Goal: Task Accomplishment & Management: Use online tool/utility

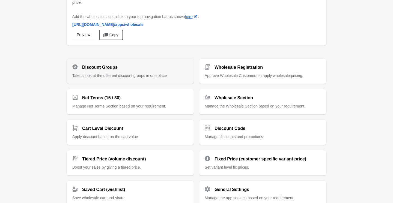
scroll to position [27, 0]
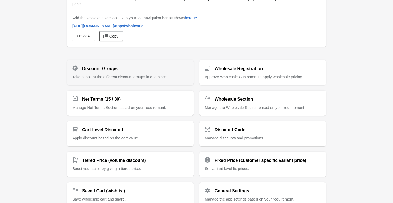
click at [96, 73] on div "Discount Groups Take a look at the different discount groups in one place" at bounding box center [130, 70] width 116 height 19
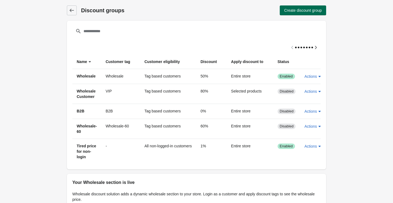
click at [301, 8] on span "Create discount group" at bounding box center [303, 10] width 38 height 4
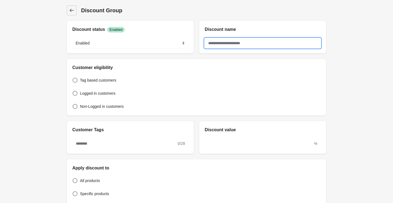
click at [229, 40] on input "text" at bounding box center [263, 43] width 116 height 10
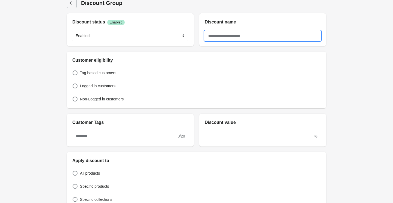
scroll to position [12, 0]
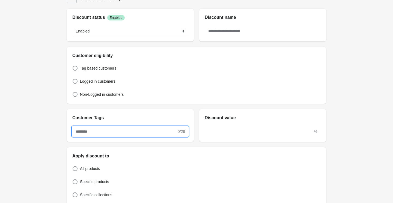
click at [111, 132] on input "text" at bounding box center [124, 132] width 104 height 10
click at [109, 132] on input "text" at bounding box center [124, 132] width 104 height 10
click at [236, 132] on input "text" at bounding box center [259, 132] width 108 height 10
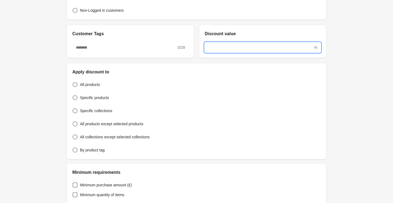
scroll to position [96, 0]
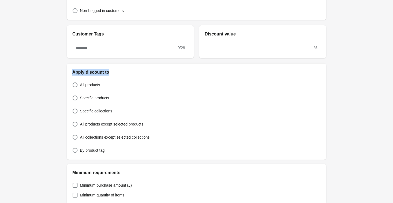
drag, startPoint x: 72, startPoint y: 73, endPoint x: 109, endPoint y: 73, distance: 37.6
click at [109, 73] on div "Apply discount to" at bounding box center [196, 70] width 259 height 12
click at [98, 99] on span "Specific products" at bounding box center [94, 97] width 29 height 5
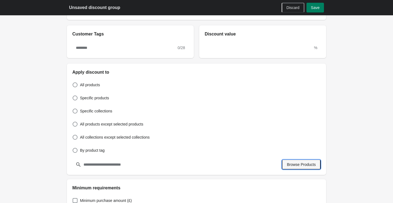
click at [303, 163] on span "Browse Products" at bounding box center [301, 164] width 29 height 4
click at [98, 111] on span "Specific collections" at bounding box center [96, 110] width 32 height 5
click at [298, 164] on span "Browse Collections" at bounding box center [299, 164] width 32 height 4
click at [97, 125] on span "All products except selected products" at bounding box center [111, 123] width 63 height 5
click at [100, 139] on span "All collections except selected collections" at bounding box center [115, 136] width 70 height 5
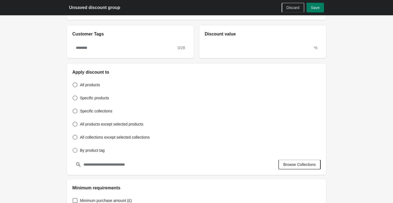
click at [99, 150] on span "By product tag" at bounding box center [92, 150] width 25 height 5
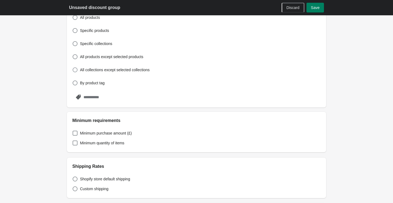
scroll to position [164, 0]
click at [92, 132] on span "Minimum purchase amount (£)" at bounding box center [106, 132] width 52 height 5
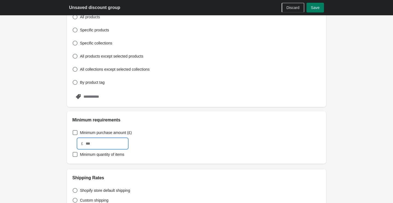
click at [97, 146] on input "text" at bounding box center [106, 144] width 42 height 10
click at [93, 155] on span "Minimum quantity of items" at bounding box center [102, 154] width 44 height 5
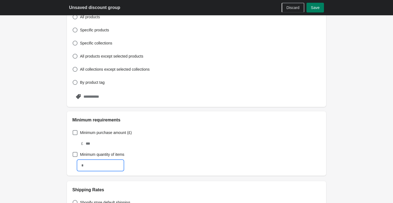
click at [96, 166] on input "text" at bounding box center [100, 165] width 45 height 10
click at [76, 130] on span at bounding box center [75, 132] width 5 height 5
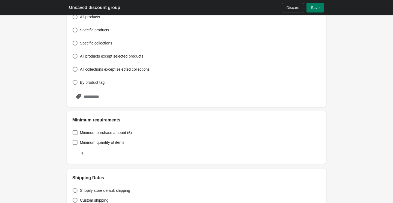
click at [76, 142] on span at bounding box center [75, 142] width 5 height 5
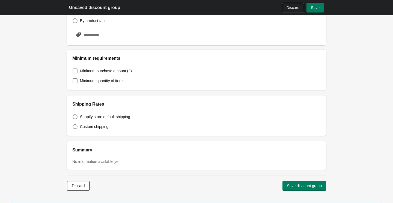
scroll to position [228, 0]
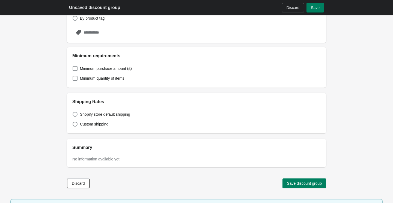
click at [101, 115] on span "Shopify store default shipping" at bounding box center [105, 114] width 50 height 5
click at [101, 123] on span "Custom shipping" at bounding box center [94, 123] width 28 height 5
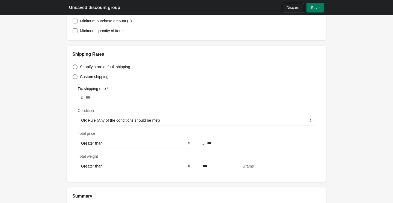
scroll to position [277, 0]
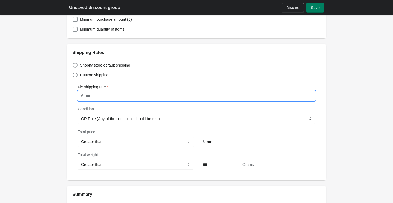
click at [128, 95] on input "Fix shipping rate" at bounding box center [200, 96] width 230 height 10
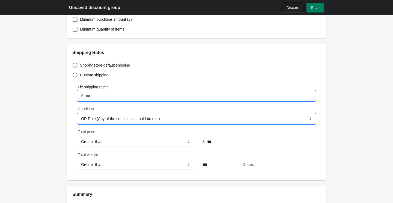
click at [128, 119] on select "**********" at bounding box center [196, 119] width 237 height 10
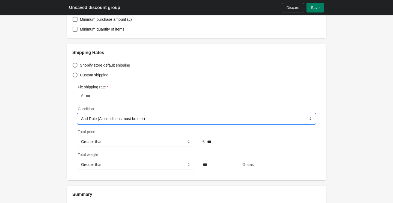
click at [127, 115] on select "**********" at bounding box center [196, 119] width 237 height 10
select select "*"
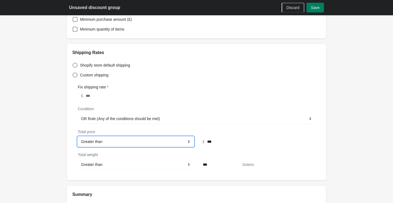
click at [145, 142] on select "**********" at bounding box center [136, 142] width 116 height 10
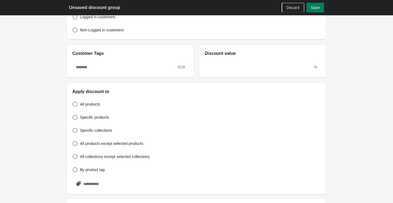
scroll to position [0, 0]
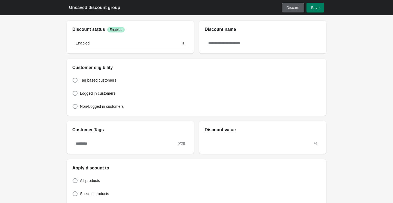
click at [294, 6] on span "Discard" at bounding box center [292, 7] width 13 height 4
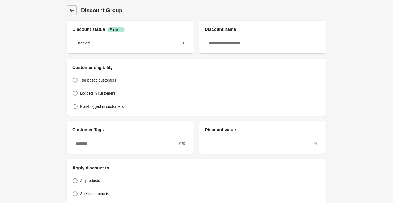
click at [73, 12] on icon at bounding box center [71, 10] width 5 height 5
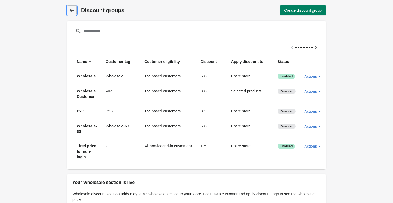
click at [76, 12] on link "Discount groups" at bounding box center [72, 10] width 10 height 10
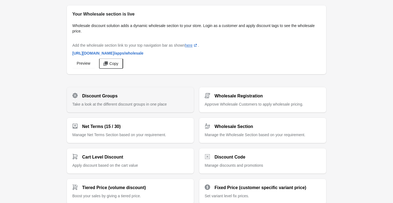
click at [165, 105] on span "Take a look at the different discount groups in one place" at bounding box center [119, 104] width 94 height 4
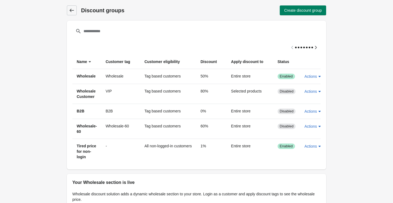
click at [69, 13] on link "Discount groups" at bounding box center [72, 10] width 10 height 10
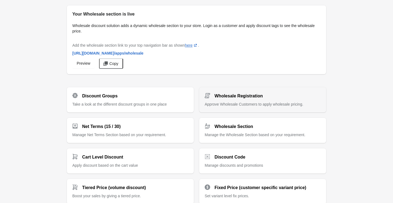
click at [230, 105] on span "Approve Wholesale Customers to apply wholesale pricing." at bounding box center [254, 104] width 98 height 4
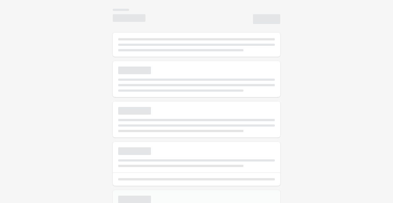
type input "**********"
type textarea "**********"
type input "**********"
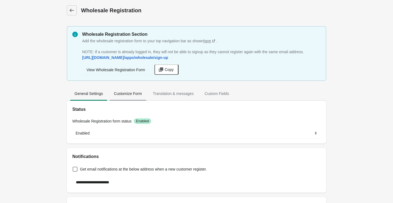
click at [128, 98] on span "Customize Form" at bounding box center [127, 94] width 37 height 10
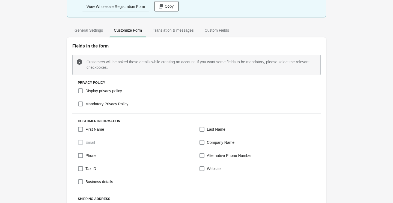
scroll to position [60, 0]
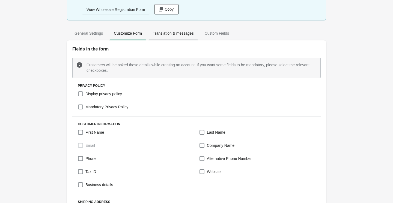
click at [169, 28] on button "Translation & messages" at bounding box center [173, 33] width 52 height 14
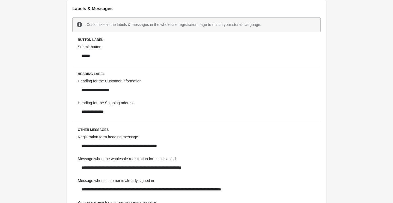
scroll to position [101, 0]
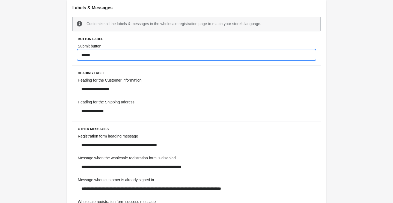
click at [97, 53] on input "******" at bounding box center [196, 55] width 237 height 10
click at [89, 53] on input "******" at bounding box center [196, 55] width 237 height 10
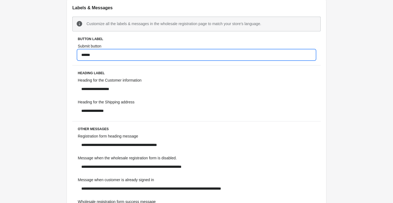
click at [70, 66] on div "**********" at bounding box center [196, 135] width 259 height 249
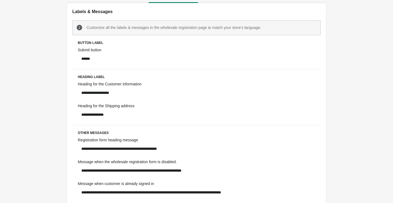
scroll to position [0, 0]
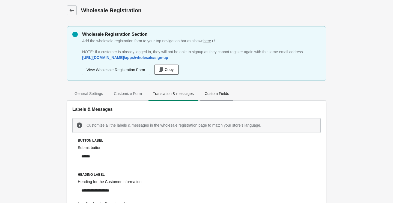
click at [218, 91] on span "Custom Fields" at bounding box center [216, 94] width 33 height 10
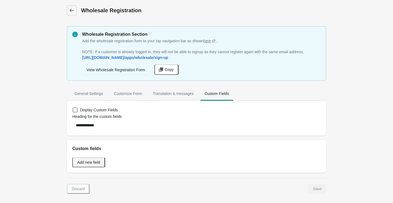
click at [94, 162] on span "Add new field" at bounding box center [88, 162] width 23 height 4
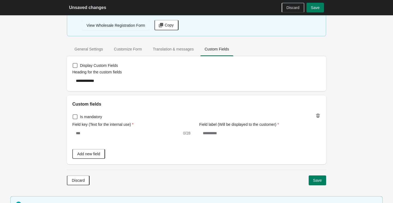
scroll to position [60, 0]
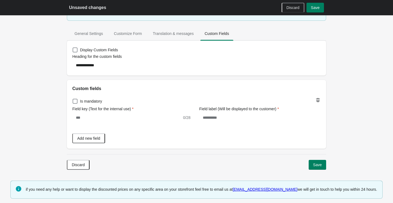
drag, startPoint x: 72, startPoint y: 109, endPoint x: 99, endPoint y: 109, distance: 26.7
click at [73, 109] on label "Field key (Text for the internal use)" at bounding box center [102, 108] width 61 height 5
click at [73, 113] on input "Field key (Text for the internal use)" at bounding box center [127, 118] width 110 height 10
click at [99, 115] on input "Field key (Text for the internal use)" at bounding box center [127, 118] width 110 height 10
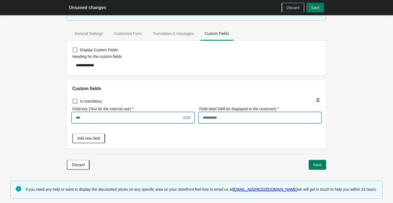
click at [213, 118] on input "Field label (Will be displayed to the customer)" at bounding box center [259, 118] width 121 height 10
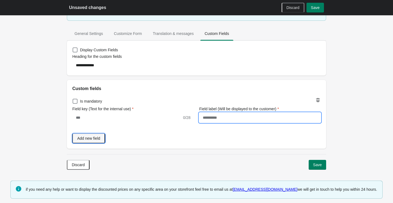
click at [86, 136] on span "Add new field" at bounding box center [88, 138] width 23 height 4
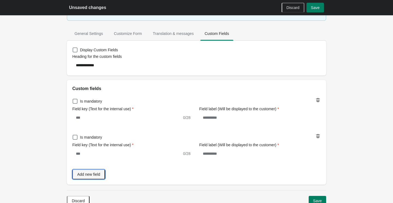
click at [90, 176] on button "Add new field" at bounding box center [88, 174] width 33 height 10
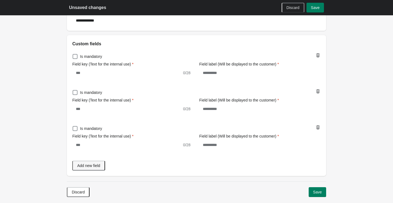
scroll to position [105, 0]
click at [318, 126] on icon "button" at bounding box center [317, 126] width 5 height 5
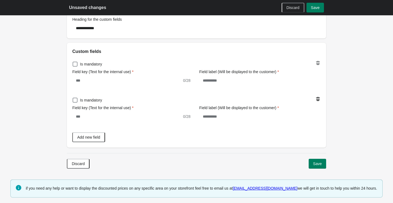
click at [320, 100] on icon "button" at bounding box center [317, 98] width 5 height 5
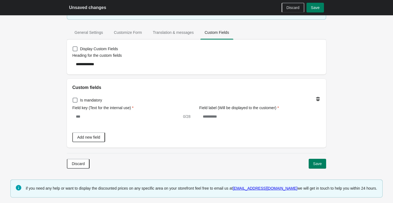
click at [318, 100] on icon "button" at bounding box center [318, 99] width 4 height 4
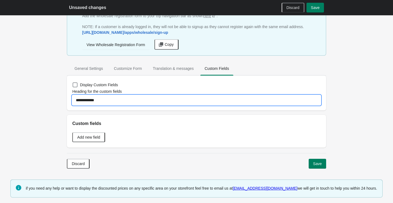
click at [190, 100] on input "**********" at bounding box center [196, 100] width 248 height 10
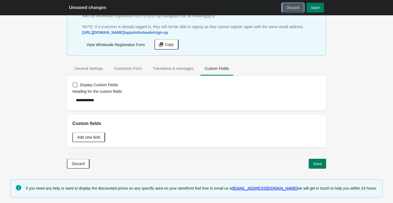
click at [291, 5] on button "Discard" at bounding box center [293, 8] width 23 height 10
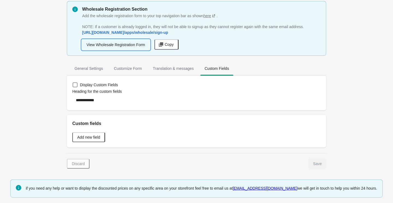
click at [132, 44] on link "View Wholesale Registration Form" at bounding box center [115, 45] width 67 height 10
click at [110, 46] on link "View Wholesale Registration Form" at bounding box center [115, 45] width 67 height 10
click at [165, 72] on span "Translation & messages" at bounding box center [173, 69] width 50 height 10
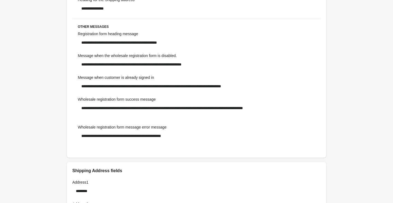
scroll to position [0, 0]
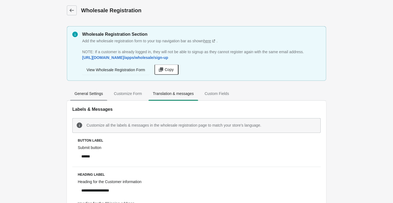
click at [90, 95] on span "General Settings" at bounding box center [88, 94] width 37 height 10
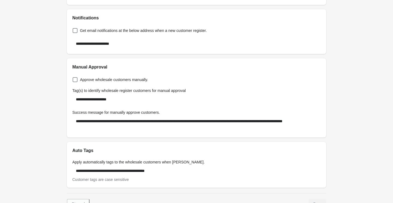
scroll to position [151, 0]
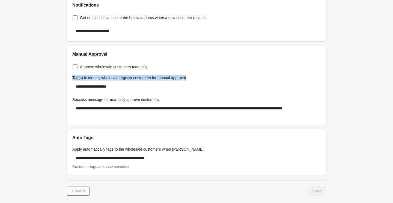
drag, startPoint x: 73, startPoint y: 78, endPoint x: 191, endPoint y: 81, distance: 118.2
click at [191, 81] on div "**********" at bounding box center [196, 83] width 248 height 16
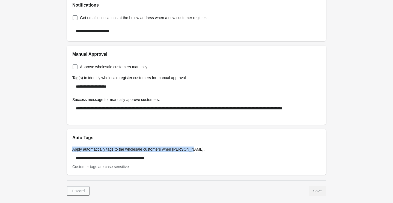
drag, startPoint x: 73, startPoint y: 149, endPoint x: 214, endPoint y: 151, distance: 141.3
click at [214, 151] on div "Apply automatically tags to the wholesale customers when regester." at bounding box center [196, 148] width 248 height 5
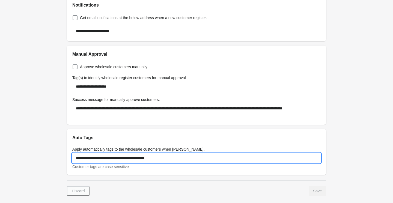
click at [100, 161] on input "**********" at bounding box center [196, 158] width 248 height 10
drag, startPoint x: 174, startPoint y: 157, endPoint x: 55, endPoint y: 157, distance: 118.9
click at [55, 157] on div "**********" at bounding box center [196, 40] width 393 height 382
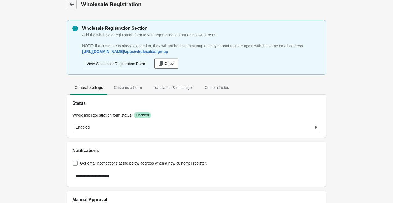
scroll to position [0, 0]
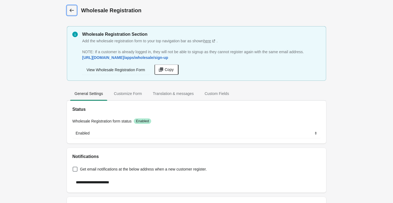
click at [68, 9] on link "Dashboard" at bounding box center [72, 10] width 10 height 10
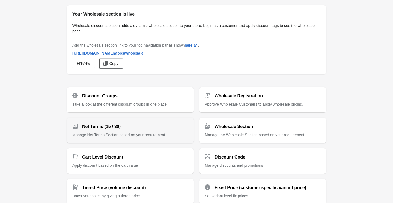
click at [95, 133] on span "Manage Net Terms Section based on your requirement." at bounding box center [119, 135] width 94 height 4
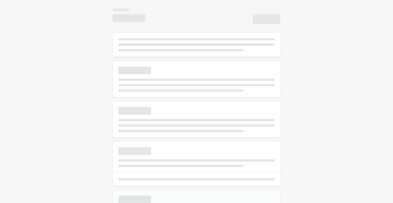
type input "**********"
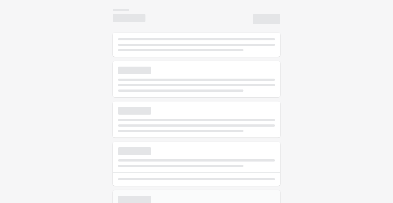
type textarea "**********"
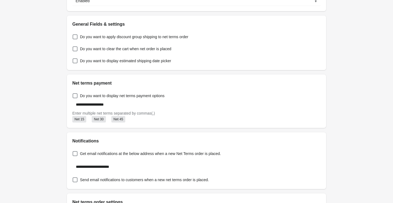
scroll to position [126, 0]
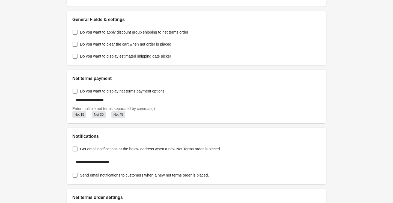
click at [79, 116] on span "Net 15" at bounding box center [79, 114] width 10 height 7
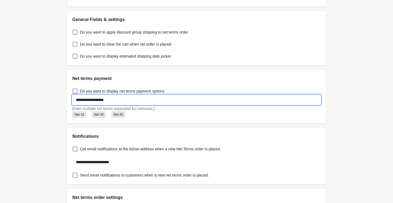
drag, startPoint x: 74, startPoint y: 98, endPoint x: 91, endPoint y: 98, distance: 16.4
click at [91, 98] on input "**********" at bounding box center [196, 100] width 248 height 10
click at [119, 98] on input "**********" at bounding box center [196, 100] width 248 height 10
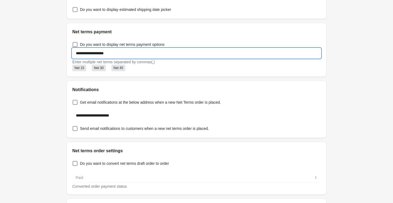
scroll to position [176, 0]
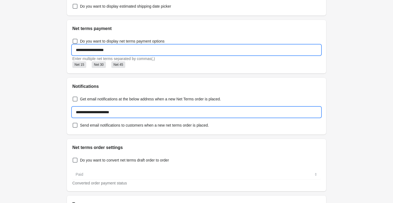
click at [131, 114] on input "**********" at bounding box center [196, 112] width 248 height 10
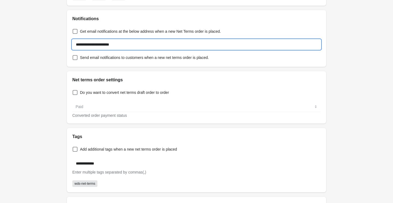
scroll to position [255, 0]
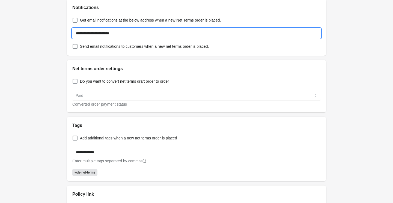
click at [102, 84] on label "Do you want to convert net terms draft order to order" at bounding box center [120, 81] width 97 height 8
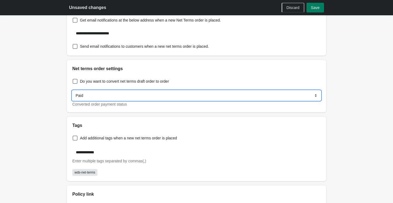
click at [107, 94] on select "**** ******" at bounding box center [196, 96] width 248 height 10
click at [111, 93] on select "**** ******" at bounding box center [196, 96] width 248 height 10
select select "*"
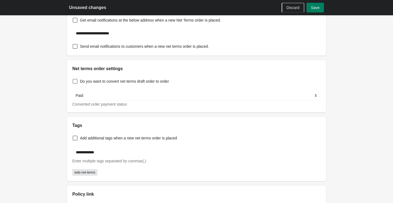
click at [76, 81] on span at bounding box center [75, 81] width 5 height 5
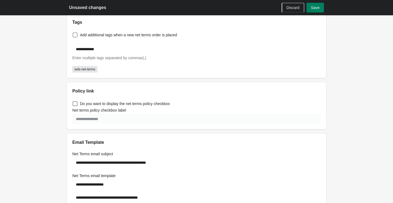
scroll to position [358, 0]
click at [76, 104] on span at bounding box center [75, 103] width 5 height 5
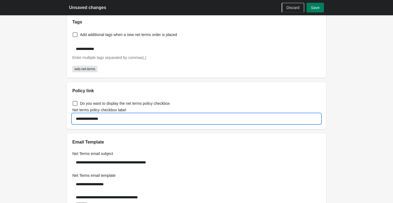
click at [113, 121] on input "**********" at bounding box center [196, 119] width 248 height 10
click at [77, 103] on span at bounding box center [75, 103] width 5 height 5
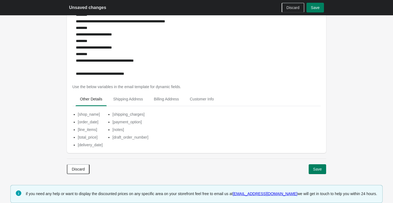
scroll to position [591, 0]
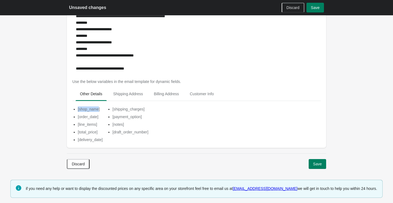
drag, startPoint x: 77, startPoint y: 109, endPoint x: 100, endPoint y: 109, distance: 22.6
click at [100, 109] on ul "[shop_name] [order_date] [line_items] [total_price] [delivery_date]" at bounding box center [87, 124] width 30 height 36
click at [134, 109] on span "[shipping_charges]" at bounding box center [128, 109] width 32 height 4
click at [128, 95] on span "Shipping Address" at bounding box center [128, 94] width 38 height 10
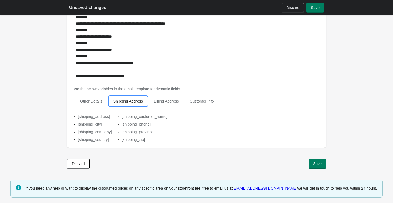
scroll to position [583, 0]
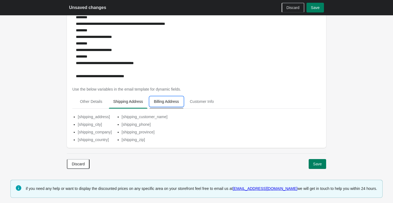
click at [175, 105] on span "Billing Address" at bounding box center [166, 102] width 34 height 10
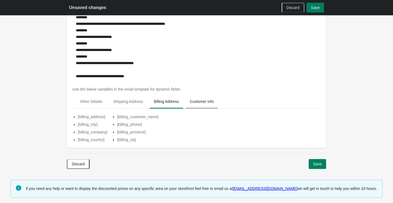
click at [208, 101] on span "Customer Info" at bounding box center [201, 102] width 33 height 10
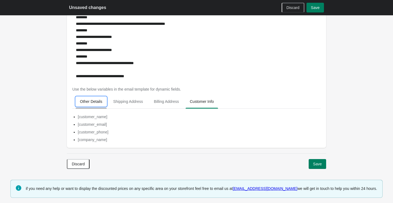
click at [99, 103] on span "Other Details" at bounding box center [91, 102] width 31 height 10
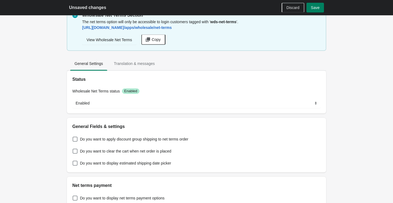
scroll to position [19, 0]
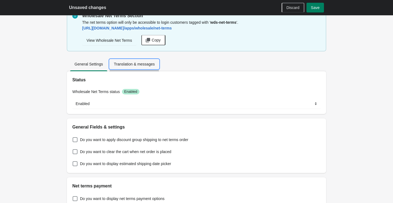
click at [159, 66] on span "Translation & messages" at bounding box center [134, 64] width 50 height 10
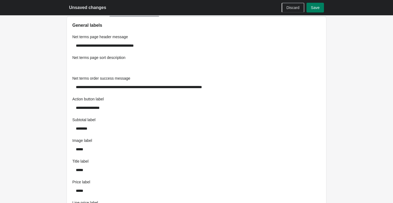
scroll to position [0, 0]
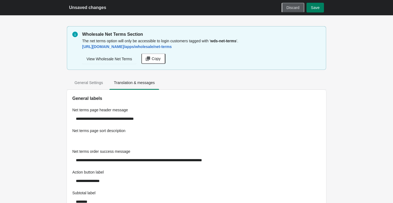
click at [293, 10] on button "Discard" at bounding box center [293, 8] width 23 height 10
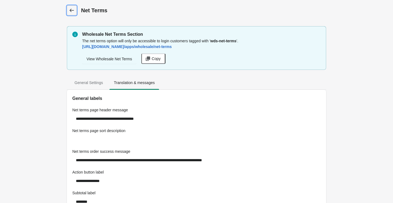
click at [73, 13] on icon at bounding box center [71, 10] width 5 height 5
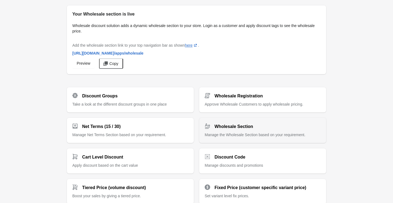
click at [231, 131] on div "Wholesale Section Manage the Wholesale Section based on your requirement." at bounding box center [263, 128] width 116 height 19
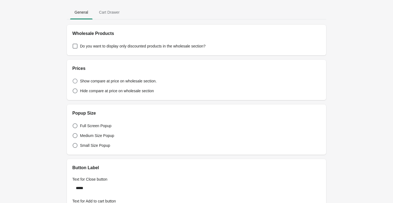
scroll to position [16, 0]
click at [102, 81] on span "Show compare at price on wholesale section." at bounding box center [118, 80] width 77 height 5
click at [103, 91] on span "Hide compare at price on wholesale section" at bounding box center [117, 90] width 74 height 5
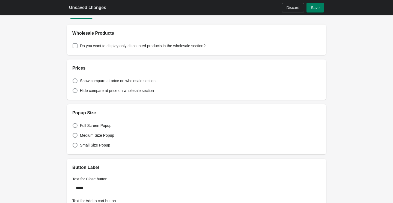
click at [107, 80] on span "Show compare at price on wholesale section." at bounding box center [118, 80] width 77 height 5
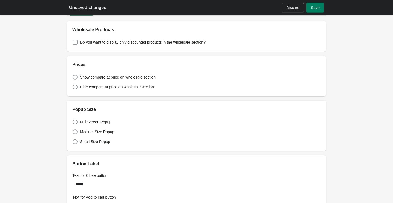
scroll to position [0, 0]
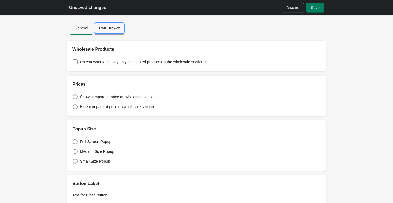
click at [110, 29] on span "Cart Drawer" at bounding box center [109, 28] width 29 height 10
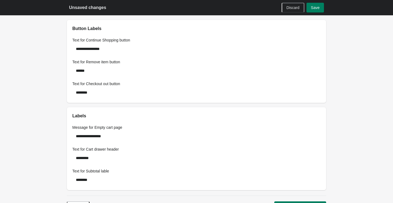
scroll to position [20, 0]
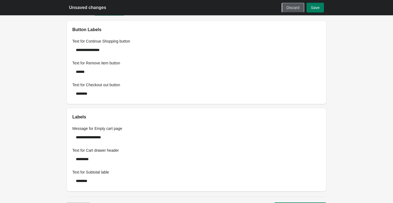
click at [297, 7] on span "Discard" at bounding box center [292, 7] width 13 height 4
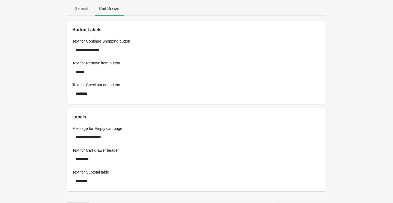
scroll to position [0, 0]
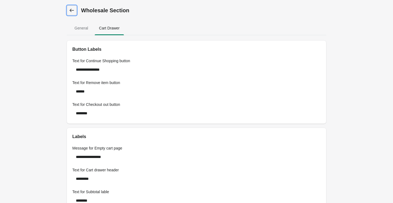
click at [70, 12] on icon at bounding box center [71, 10] width 5 height 5
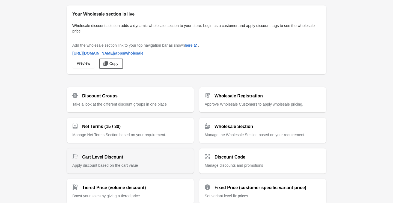
click at [94, 156] on h2 "Cart Level Discount" at bounding box center [102, 157] width 41 height 7
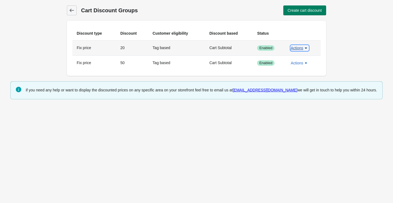
click at [295, 47] on span "Actions" at bounding box center [297, 48] width 13 height 4
click at [297, 72] on span "Edit" at bounding box center [299, 73] width 13 height 5
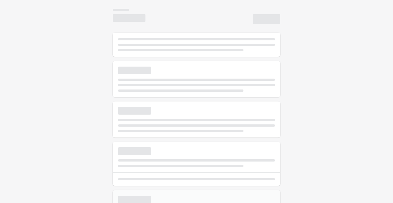
type input "*********"
type input "**"
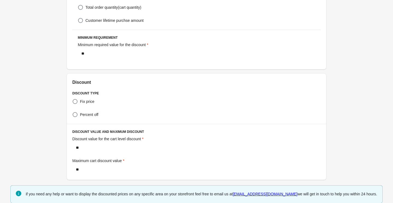
scroll to position [187, 0]
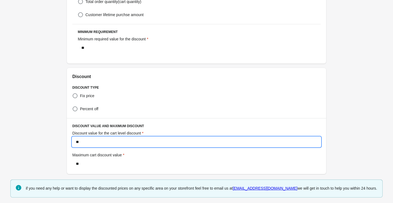
click at [94, 141] on input "**" at bounding box center [196, 142] width 248 height 10
click at [93, 110] on span "Percent off" at bounding box center [89, 108] width 18 height 5
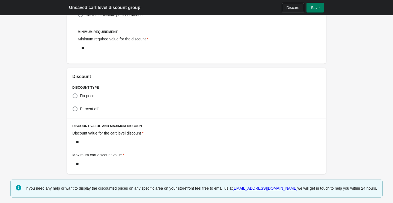
click at [92, 97] on span "Fix price" at bounding box center [87, 95] width 14 height 5
click at [92, 109] on span "Percent off" at bounding box center [89, 108] width 18 height 5
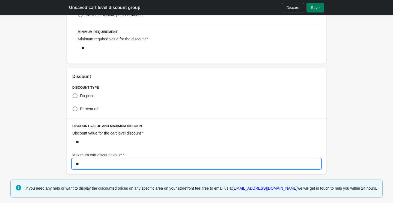
click at [94, 161] on input "**" at bounding box center [196, 164] width 248 height 10
click at [89, 97] on span "Fix price" at bounding box center [87, 95] width 14 height 5
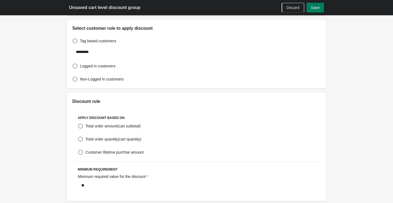
scroll to position [0, 0]
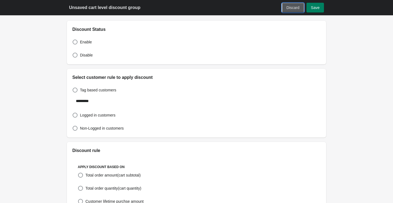
click at [286, 11] on button "Discard" at bounding box center [293, 8] width 23 height 10
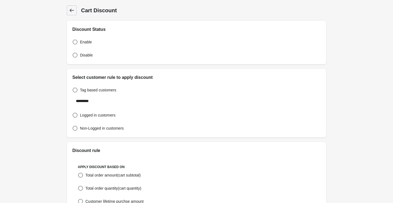
click at [73, 7] on link "Cart Discount" at bounding box center [72, 10] width 10 height 10
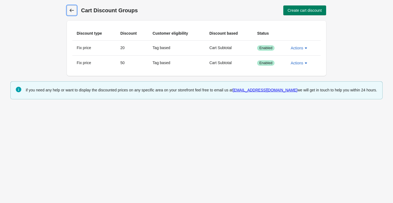
click at [72, 13] on icon at bounding box center [71, 10] width 5 height 5
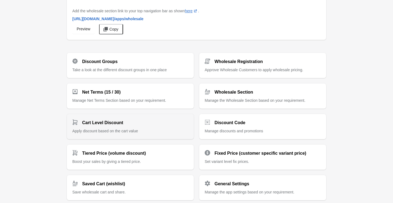
scroll to position [35, 0]
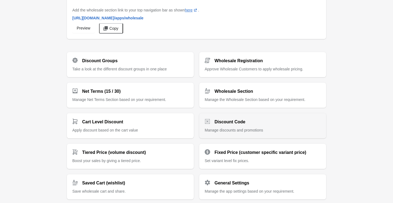
click at [235, 132] on p "Manage discounts and promotions" at bounding box center [263, 129] width 116 height 5
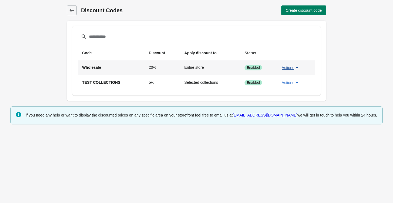
click at [288, 68] on span "Actions" at bounding box center [288, 67] width 13 height 4
click at [288, 93] on span "Edit" at bounding box center [290, 92] width 13 height 5
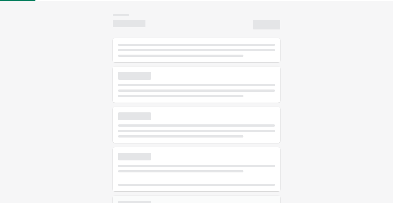
select select "*"
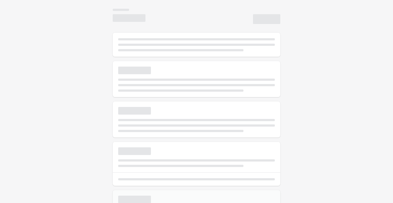
type input "*********"
type input "**"
select select "*"
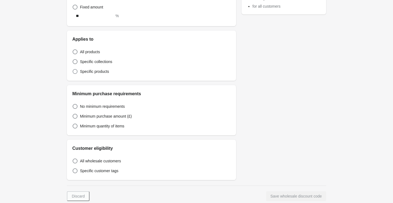
scroll to position [90, 0]
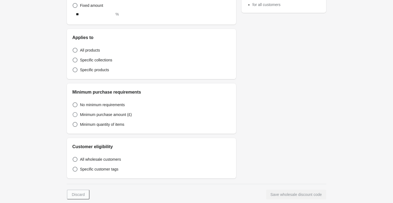
click at [106, 115] on span "Minimum purchase amount (£)" at bounding box center [106, 114] width 52 height 5
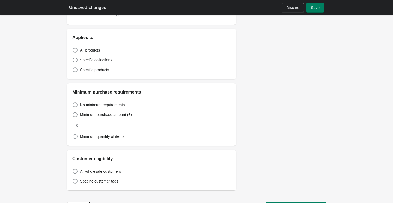
click at [107, 136] on span "Minimum quantity of items" at bounding box center [102, 136] width 44 height 5
click at [108, 105] on span "No minimum requirements" at bounding box center [102, 104] width 45 height 5
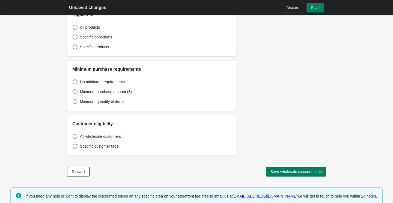
scroll to position [121, 0]
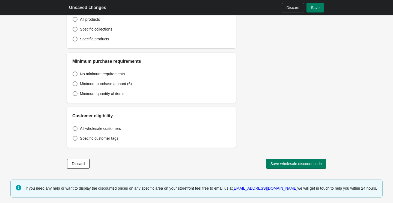
click at [112, 137] on span "Specific customer tags" at bounding box center [99, 138] width 38 height 5
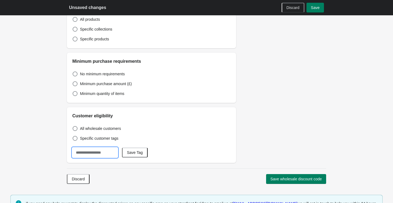
click at [110, 155] on input "text" at bounding box center [94, 153] width 45 height 10
click at [107, 127] on span "All wholesale customers" at bounding box center [100, 128] width 41 height 5
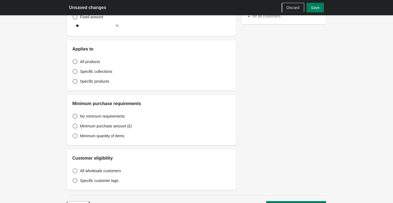
scroll to position [0, 0]
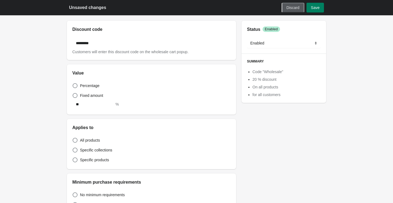
click at [291, 8] on span "Discard" at bounding box center [292, 7] width 13 height 4
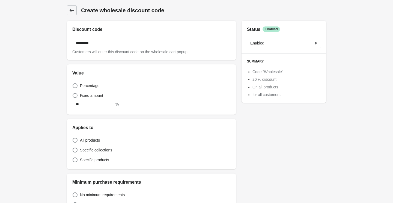
click at [74, 12] on icon at bounding box center [71, 10] width 5 height 5
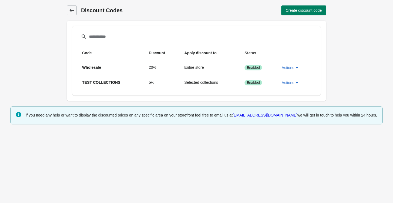
click at [71, 11] on icon at bounding box center [71, 10] width 5 height 5
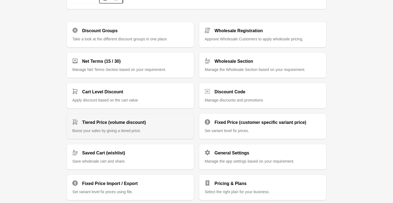
click at [123, 123] on h2 "Tiered Price (volume discount)" at bounding box center [114, 122] width 64 height 7
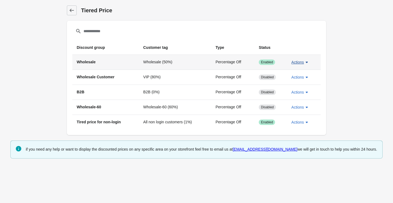
click at [295, 61] on span "Actions" at bounding box center [297, 62] width 13 height 4
click at [295, 75] on span "Edit" at bounding box center [300, 76] width 10 height 5
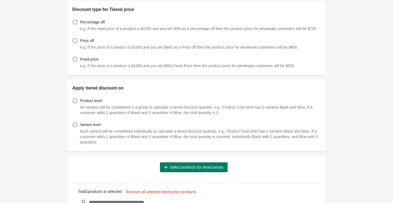
scroll to position [57, 0]
click at [90, 127] on span "Variant level" at bounding box center [90, 124] width 21 height 5
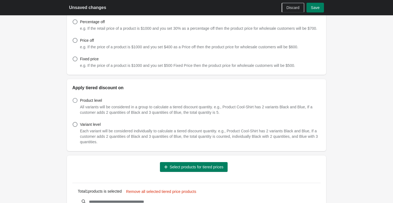
click at [87, 103] on span "Product level" at bounding box center [91, 100] width 22 height 5
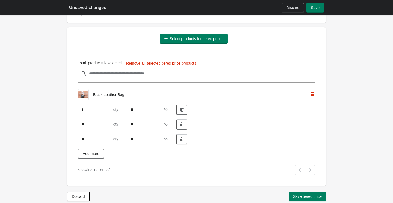
scroll to position [190, 0]
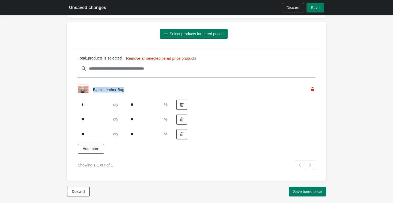
drag, startPoint x: 94, startPoint y: 95, endPoint x: 129, endPoint y: 95, distance: 34.6
click at [129, 95] on div "Black Leather Bag" at bounding box center [189, 87] width 232 height 15
click at [102, 108] on input "*" at bounding box center [95, 105] width 34 height 10
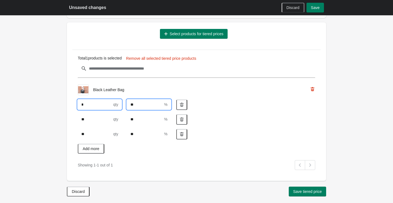
click at [139, 109] on input "**" at bounding box center [145, 105] width 36 height 10
click at [101, 122] on input "**" at bounding box center [95, 119] width 34 height 10
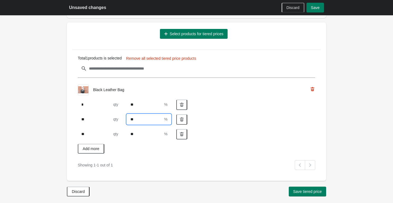
click at [147, 124] on input "**" at bounding box center [145, 119] width 36 height 10
click at [97, 149] on button "Add more" at bounding box center [91, 149] width 26 height 10
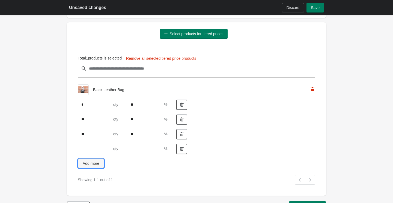
click at [92, 166] on span "Add more" at bounding box center [91, 163] width 17 height 4
click at [184, 166] on icon "button" at bounding box center [182, 163] width 4 height 4
click at [184, 151] on icon "button" at bounding box center [182, 149] width 4 height 4
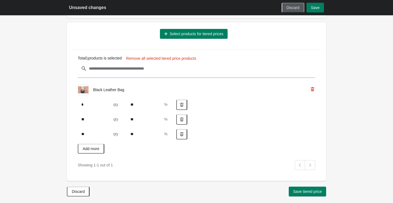
click at [287, 8] on span "Discard" at bounding box center [292, 7] width 13 height 4
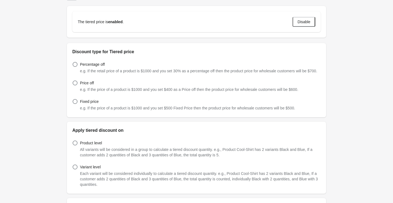
scroll to position [0, 0]
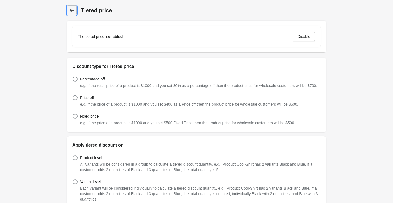
click at [69, 10] on icon at bounding box center [71, 10] width 5 height 5
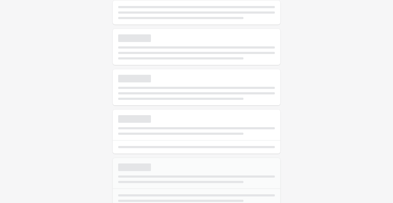
select select "*"
type input "*********"
type input "**"
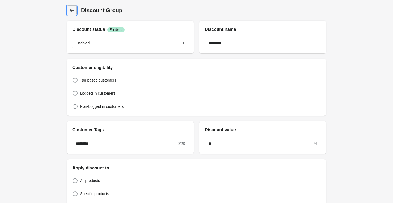
click at [71, 9] on icon at bounding box center [72, 10] width 4 height 3
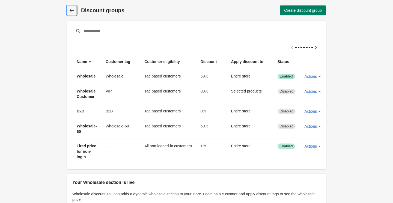
click at [71, 11] on icon at bounding box center [71, 10] width 5 height 5
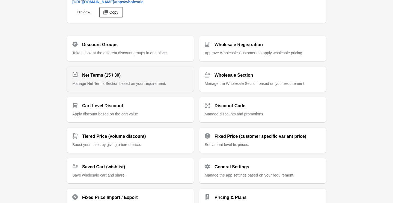
scroll to position [52, 0]
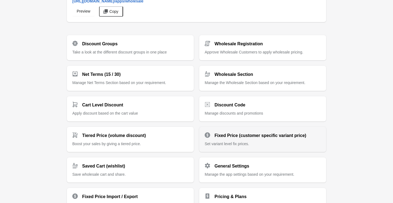
click at [224, 135] on h2 "Fixed Price (customer specific variant price)" at bounding box center [260, 135] width 92 height 7
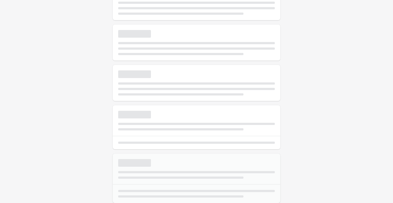
scroll to position [44, 0]
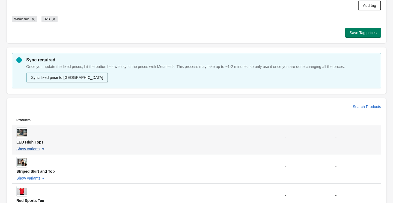
click at [33, 151] on span "Show variants" at bounding box center [30, 148] width 29 height 5
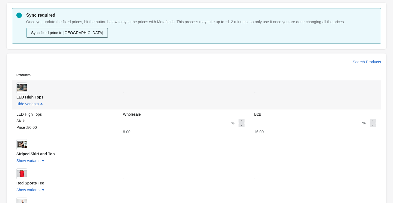
scroll to position [90, 0]
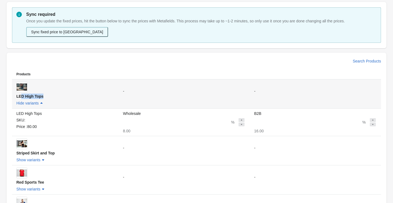
drag, startPoint x: 46, startPoint y: 97, endPoint x: 21, endPoint y: 97, distance: 25.4
click at [21, 97] on div "LED High Tops" at bounding box center [65, 96] width 98 height 5
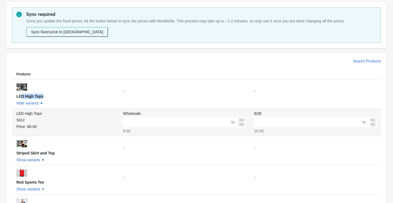
click at [123, 112] on label "Wholesale" at bounding box center [132, 113] width 18 height 5
click at [123, 117] on input "**" at bounding box center [176, 122] width 107 height 10
drag, startPoint x: 125, startPoint y: 133, endPoint x: 112, endPoint y: 133, distance: 13.1
click at [118, 133] on td "Wholesale ** % 8.00" at bounding box center [183, 122] width 131 height 28
drag, startPoint x: 261, startPoint y: 130, endPoint x: 249, endPoint y: 130, distance: 11.5
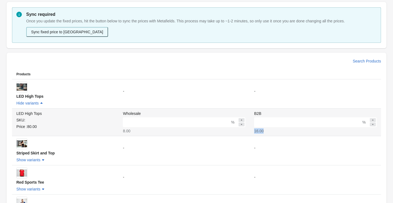
click at [250, 130] on td "B2B ** % 16.00" at bounding box center [315, 122] width 131 height 28
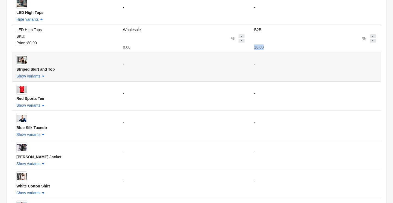
scroll to position [177, 0]
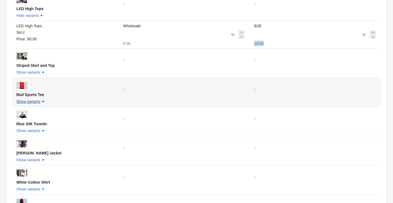
click at [43, 101] on icon "button" at bounding box center [43, 101] width 2 height 1
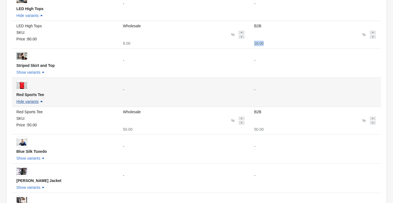
click at [41, 101] on icon "button" at bounding box center [41, 101] width 2 height 1
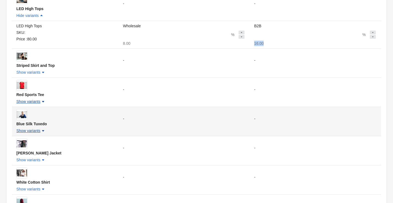
click at [36, 130] on span "Show variants" at bounding box center [28, 130] width 24 height 4
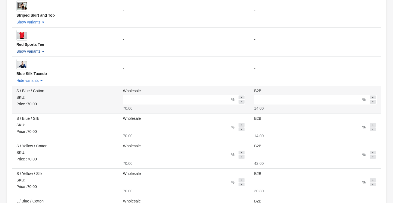
scroll to position [228, 0]
drag, startPoint x: 47, startPoint y: 91, endPoint x: 18, endPoint y: 90, distance: 28.9
click at [18, 90] on div "S / Blue / Cotton" at bounding box center [65, 90] width 98 height 5
drag, startPoint x: 250, startPoint y: 108, endPoint x: 269, endPoint y: 106, distance: 18.6
click at [269, 106] on td "B2B ** % 14.00" at bounding box center [315, 99] width 131 height 28
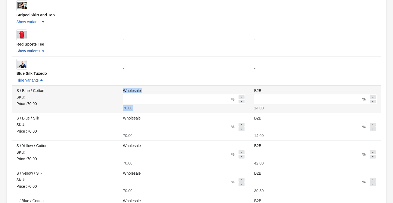
drag, startPoint x: 127, startPoint y: 108, endPoint x: 110, endPoint y: 108, distance: 16.6
click at [110, 108] on tr "S / Blue / Cotton SKU: Price : 70.00 Wholesale % 70.00 B2B ** % 14.00" at bounding box center [196, 99] width 369 height 28
click at [110, 108] on th "S / Blue / Cotton SKU: Price : 70.00" at bounding box center [65, 99] width 106 height 28
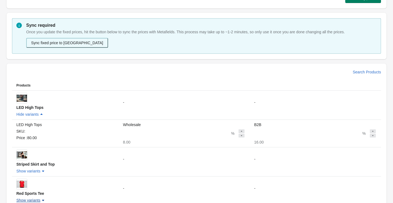
scroll to position [0, 0]
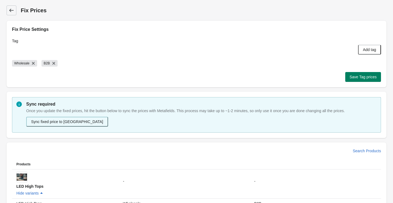
click at [11, 14] on link "Dashboard" at bounding box center [12, 10] width 10 height 10
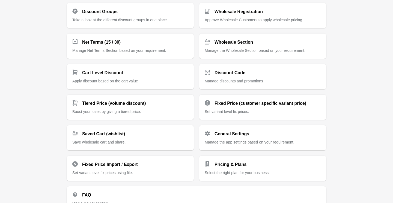
scroll to position [85, 0]
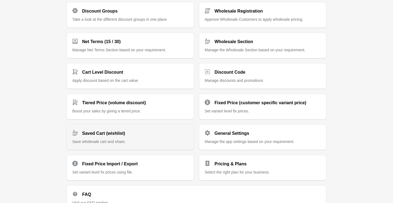
click at [117, 140] on span "Save wholesale cart and share." at bounding box center [98, 141] width 53 height 4
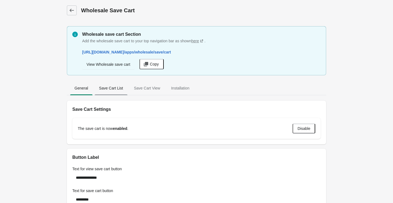
click at [119, 88] on span "Save Cart List" at bounding box center [111, 88] width 33 height 10
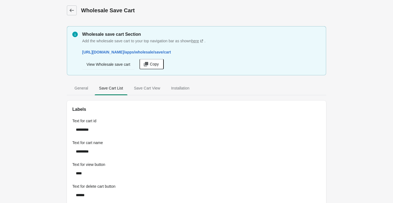
scroll to position [58, 0]
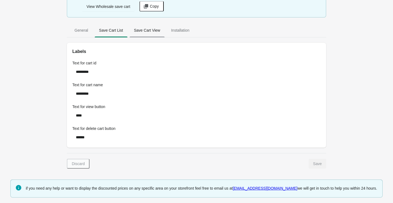
click at [140, 29] on span "Save Cart View" at bounding box center [147, 30] width 35 height 10
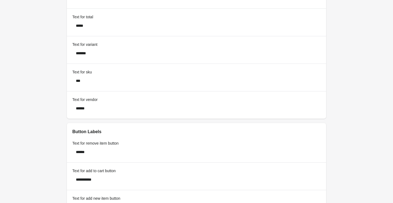
scroll to position [0, 0]
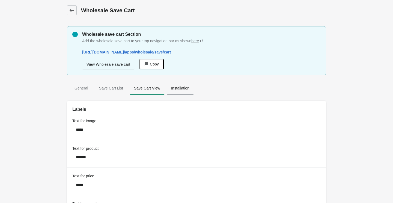
click at [184, 91] on span "Installation" at bounding box center [180, 88] width 27 height 10
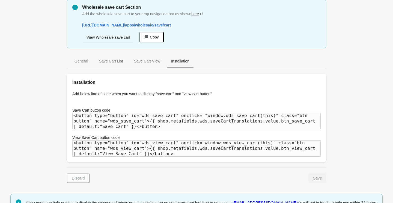
scroll to position [27, 0]
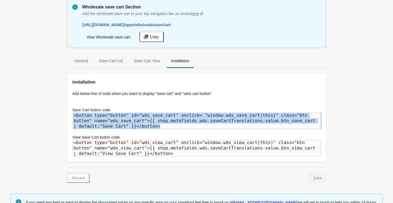
drag, startPoint x: 74, startPoint y: 116, endPoint x: 164, endPoint y: 129, distance: 91.7
click at [164, 129] on code "<button type="button" id="wds_save_cart" onclick= "window.wds_save_cart(this)" …" at bounding box center [196, 121] width 248 height 16
drag, startPoint x: 164, startPoint y: 127, endPoint x: 71, endPoint y: 118, distance: 92.8
click at [71, 118] on div "Add below line of code when you want to display "save cart" and "view cart butt…" at bounding box center [196, 123] width 259 height 76
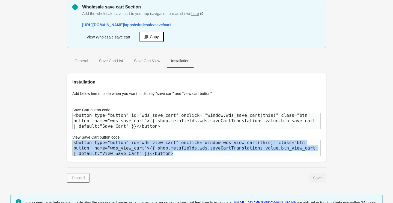
drag, startPoint x: 74, startPoint y: 143, endPoint x: 182, endPoint y: 152, distance: 108.7
click at [183, 153] on code "<button type="button" id="wds_view_cart" onclick="window.wds_view_cart(this)" c…" at bounding box center [196, 148] width 248 height 16
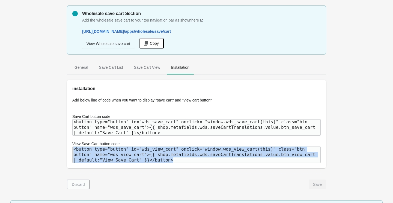
scroll to position [0, 0]
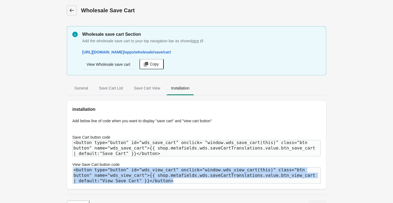
click at [72, 13] on icon at bounding box center [71, 10] width 5 height 5
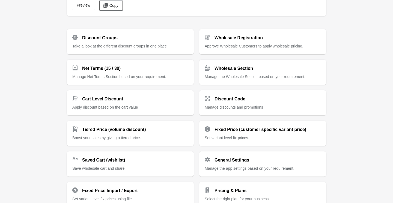
scroll to position [123, 0]
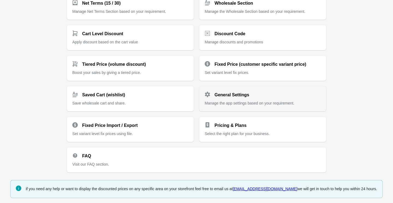
click at [231, 101] on span "Manage the app settings based on your requirement." at bounding box center [249, 103] width 89 height 4
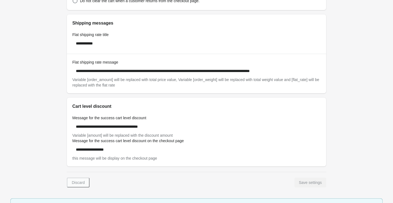
scroll to position [285, 0]
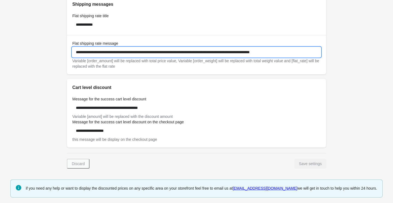
click at [125, 53] on input "**********" at bounding box center [196, 52] width 248 height 10
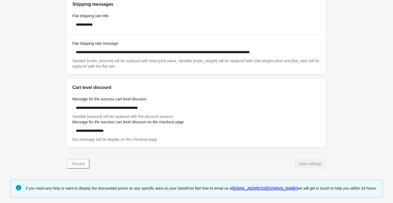
click at [211, 61] on div "Variable [order_amount] will be replaced with total price value, Variable [orde…" at bounding box center [196, 63] width 248 height 11
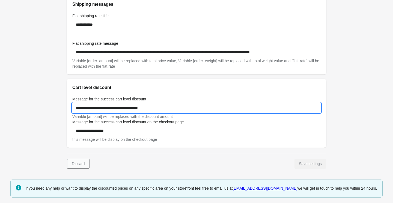
drag, startPoint x: 79, startPoint y: 107, endPoint x: 158, endPoint y: 111, distance: 79.2
click at [158, 111] on input "**********" at bounding box center [196, 108] width 248 height 10
click at [106, 107] on input "**********" at bounding box center [196, 108] width 248 height 10
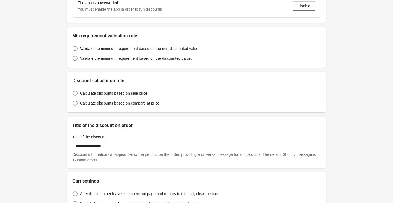
scroll to position [0, 0]
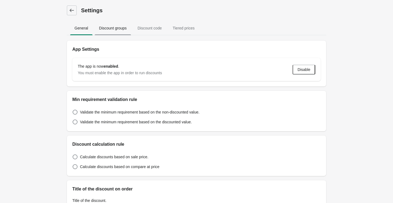
click at [109, 32] on span "Discount groups" at bounding box center [113, 28] width 36 height 10
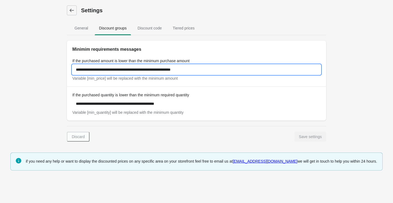
drag, startPoint x: 75, startPoint y: 71, endPoint x: 197, endPoint y: 72, distance: 121.4
click at [198, 72] on input "**********" at bounding box center [196, 70] width 248 height 10
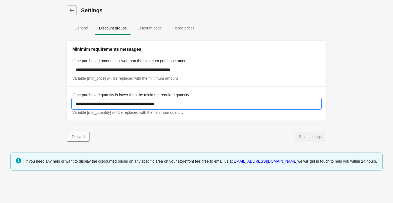
drag, startPoint x: 194, startPoint y: 103, endPoint x: 73, endPoint y: 103, distance: 121.4
click at [73, 103] on input "**********" at bounding box center [196, 104] width 248 height 10
click at [142, 23] on span "Discount code" at bounding box center [149, 28] width 33 height 10
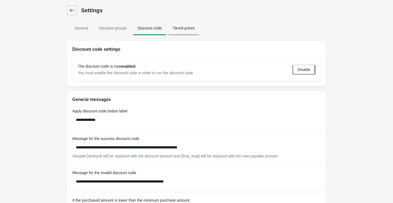
click at [192, 23] on button "Tiered prices" at bounding box center [183, 28] width 33 height 14
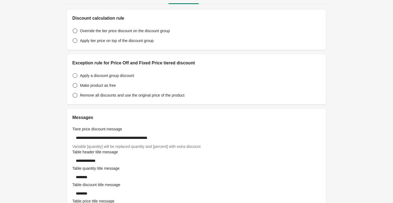
scroll to position [35, 0]
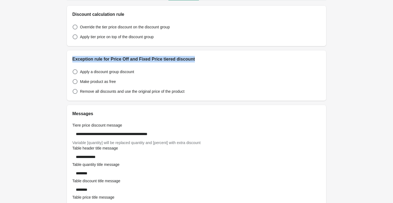
drag, startPoint x: 73, startPoint y: 59, endPoint x: 195, endPoint y: 63, distance: 122.0
click at [195, 63] on div "Exception rule for Price Off and Fixed Price tiered discount Apply a discount g…" at bounding box center [196, 75] width 259 height 50
click at [109, 83] on span "Make product as free" at bounding box center [98, 81] width 36 height 5
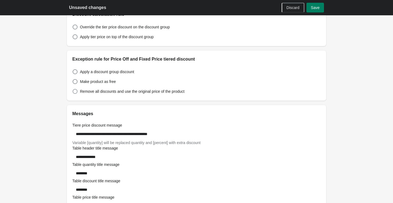
click at [115, 93] on span "Remove all discounts and use the original price of the product" at bounding box center [132, 91] width 104 height 5
click at [105, 71] on span "Apply a discount group discount" at bounding box center [107, 71] width 54 height 5
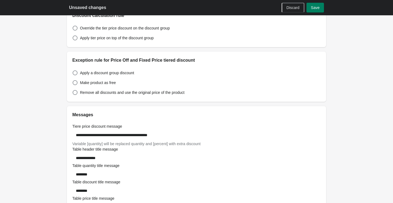
scroll to position [32, 0]
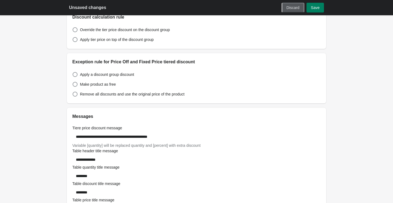
click at [284, 10] on button "Discard" at bounding box center [293, 8] width 23 height 10
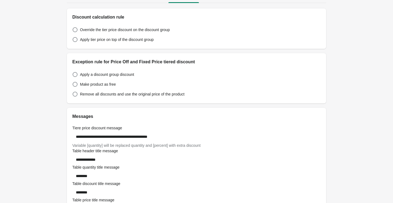
scroll to position [0, 0]
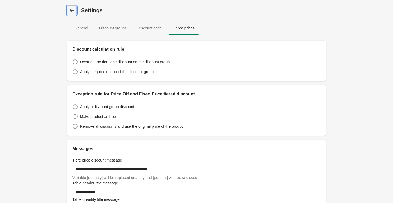
click at [70, 11] on icon at bounding box center [72, 10] width 4 height 3
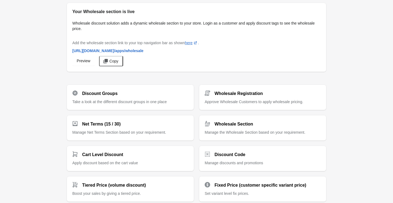
scroll to position [123, 0]
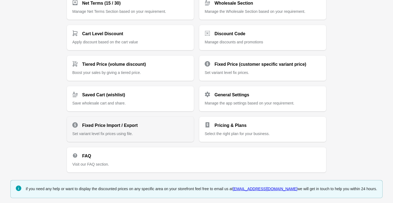
click at [125, 133] on span "Set variant level fix prices using file." at bounding box center [102, 133] width 61 height 4
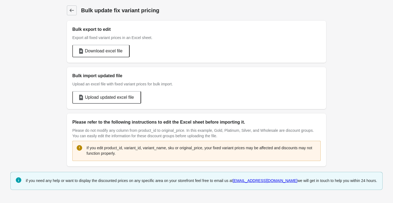
click at [53, 62] on div "Dashboard Bulk update fix variant pricing Bulk export to edit Export all fixed …" at bounding box center [196, 101] width 393 height 203
click at [73, 12] on icon at bounding box center [71, 10] width 5 height 5
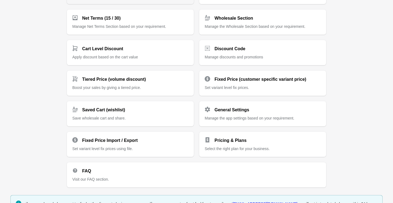
scroll to position [123, 0]
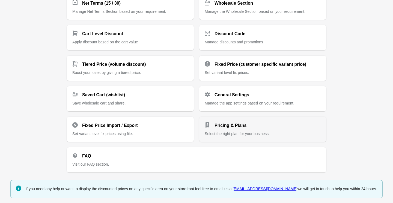
click at [217, 125] on h2 "Pricing & Plans" at bounding box center [230, 125] width 32 height 7
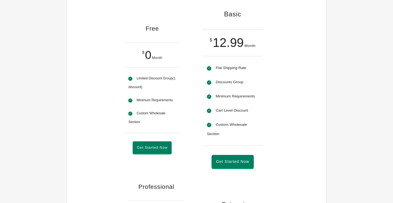
scroll to position [60, 0]
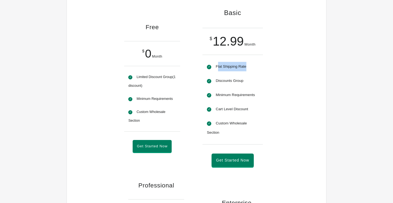
drag, startPoint x: 217, startPoint y: 66, endPoint x: 256, endPoint y: 65, distance: 39.8
click at [257, 66] on li "Flat Shipping Rate" at bounding box center [233, 67] width 52 height 14
drag, startPoint x: 217, startPoint y: 80, endPoint x: 253, endPoint y: 80, distance: 36.6
click at [253, 80] on li "Discounts Group" at bounding box center [233, 81] width 52 height 14
drag, startPoint x: 215, startPoint y: 123, endPoint x: 224, endPoint y: 135, distance: 14.6
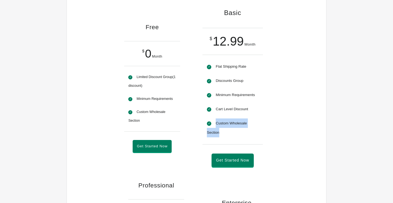
click at [225, 135] on li "Custom Wholesale Section" at bounding box center [233, 127] width 52 height 23
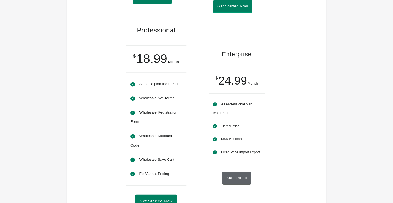
scroll to position [212, 0]
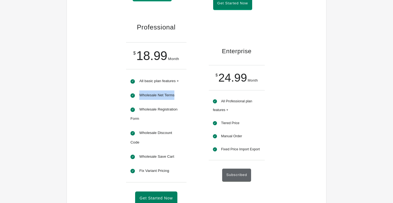
drag, startPoint x: 138, startPoint y: 95, endPoint x: 180, endPoint y: 95, distance: 41.5
click at [180, 95] on li "Wholesale Net Terms" at bounding box center [156, 95] width 52 height 14
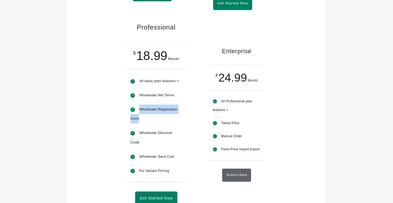
drag, startPoint x: 139, startPoint y: 110, endPoint x: 146, endPoint y: 118, distance: 10.8
click at [146, 118] on li "Wholesale Registration Form" at bounding box center [156, 113] width 52 height 23
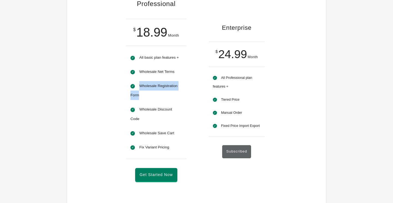
scroll to position [235, 0]
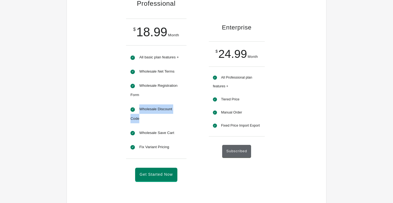
drag, startPoint x: 139, startPoint y: 107, endPoint x: 152, endPoint y: 119, distance: 18.1
click at [152, 119] on li "Wholesale Discount Code" at bounding box center [156, 113] width 52 height 23
click at [156, 146] on li "Fix Variant Pricing" at bounding box center [156, 147] width 52 height 14
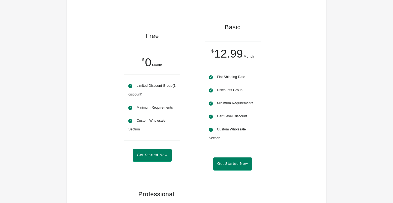
scroll to position [0, 0]
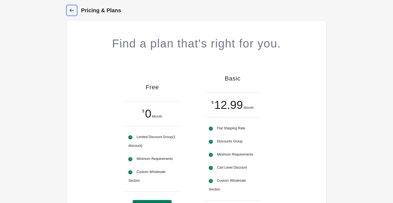
click at [74, 13] on link "Dashboard" at bounding box center [72, 10] width 10 height 10
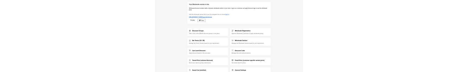
scroll to position [102, 0]
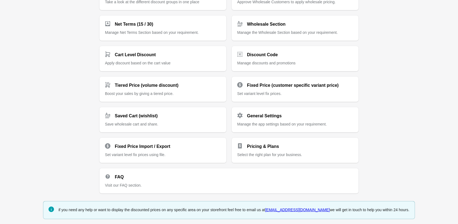
drag, startPoint x: 409, startPoint y: 210, endPoint x: 324, endPoint y: 211, distance: 84.9
click at [324, 211] on div "if you need any help or want to display the discounted prices on any specific a…" at bounding box center [229, 210] width 372 height 18
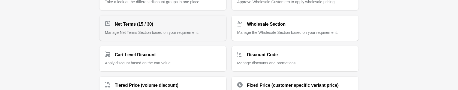
click at [157, 25] on div "Net Terms (15 / 30)" at bounding box center [161, 22] width 120 height 11
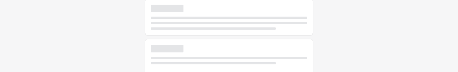
type input "**********"
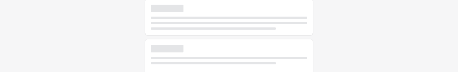
type textarea "**********"
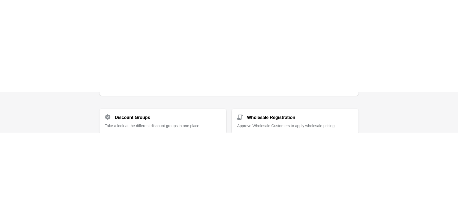
scroll to position [72, 0]
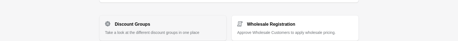
click at [161, 30] on span "Take a look at the different discount groups in one place" at bounding box center [152, 32] width 94 height 4
